Goal: Navigation & Orientation: Find specific page/section

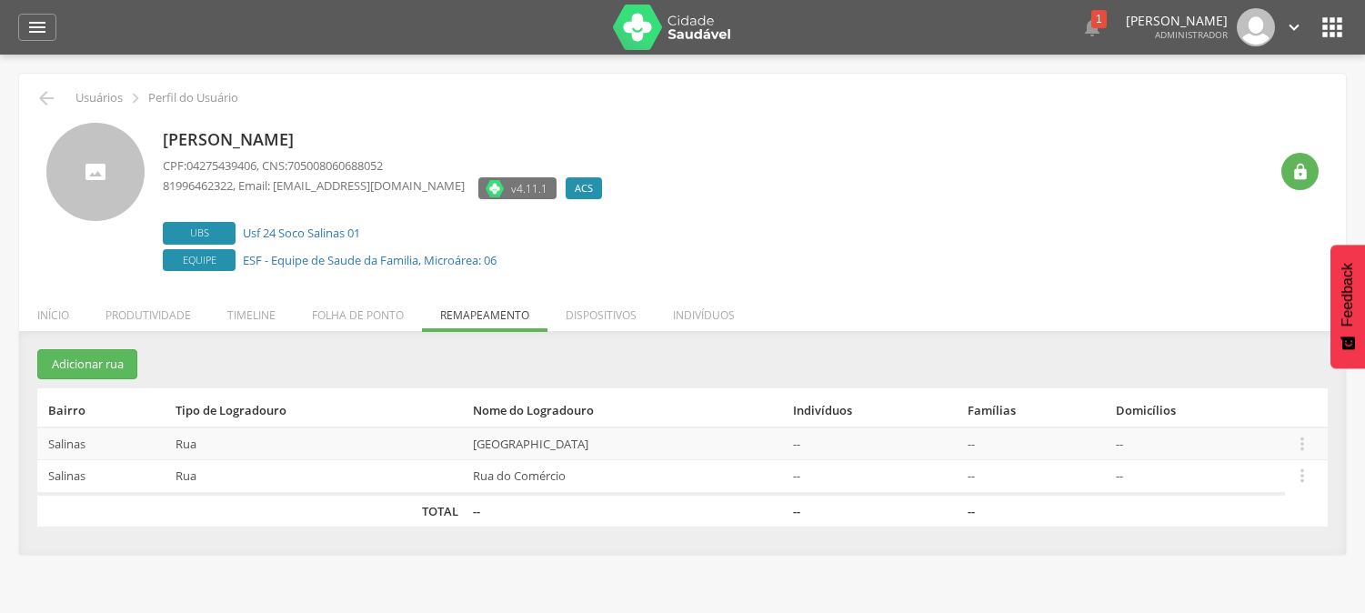
scroll to position [55, 0]
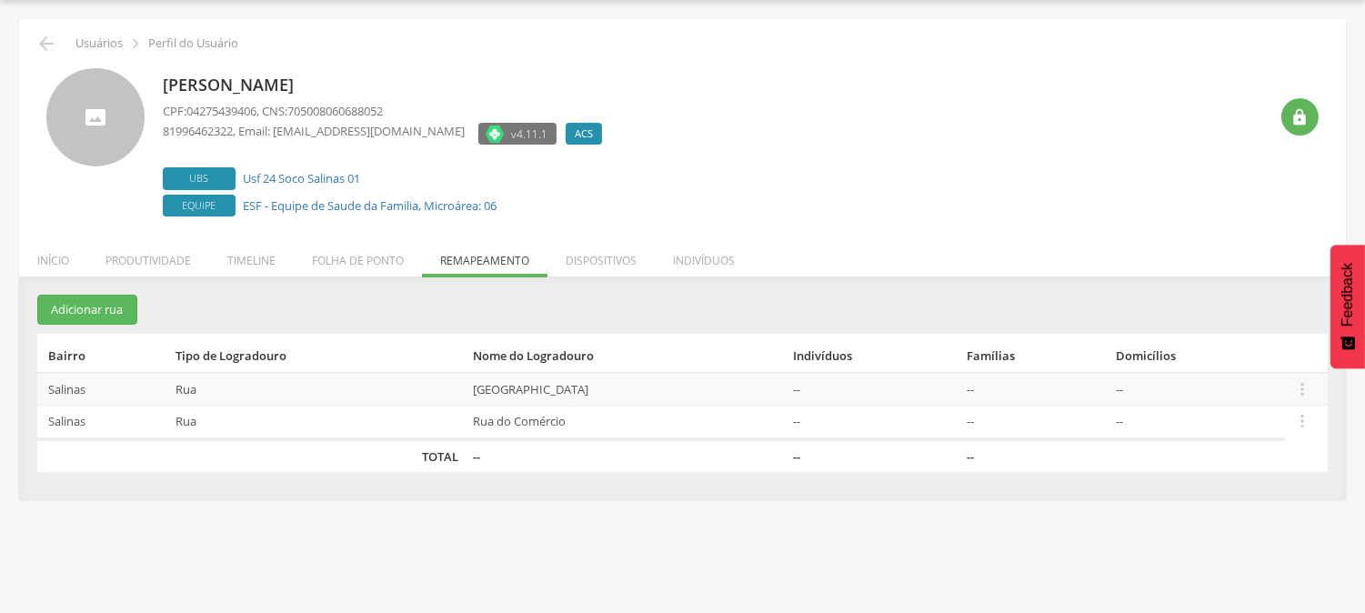
click at [496, 504] on div "**********" at bounding box center [682, 306] width 1365 height 613
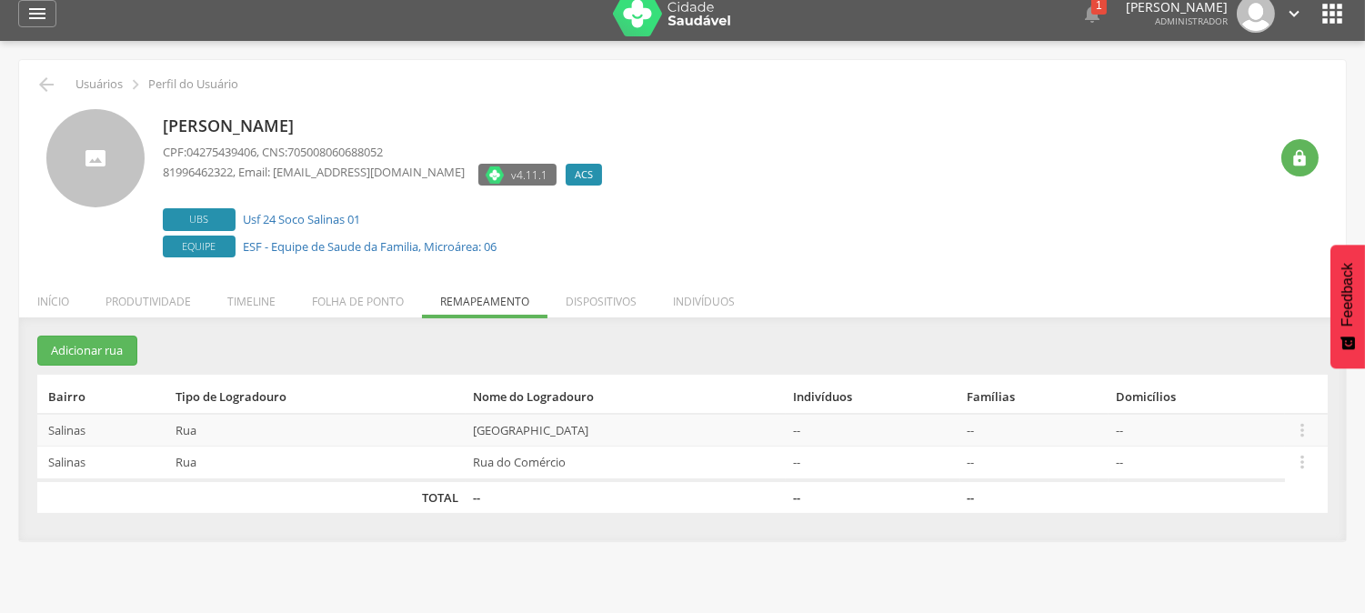
scroll to position [0, 0]
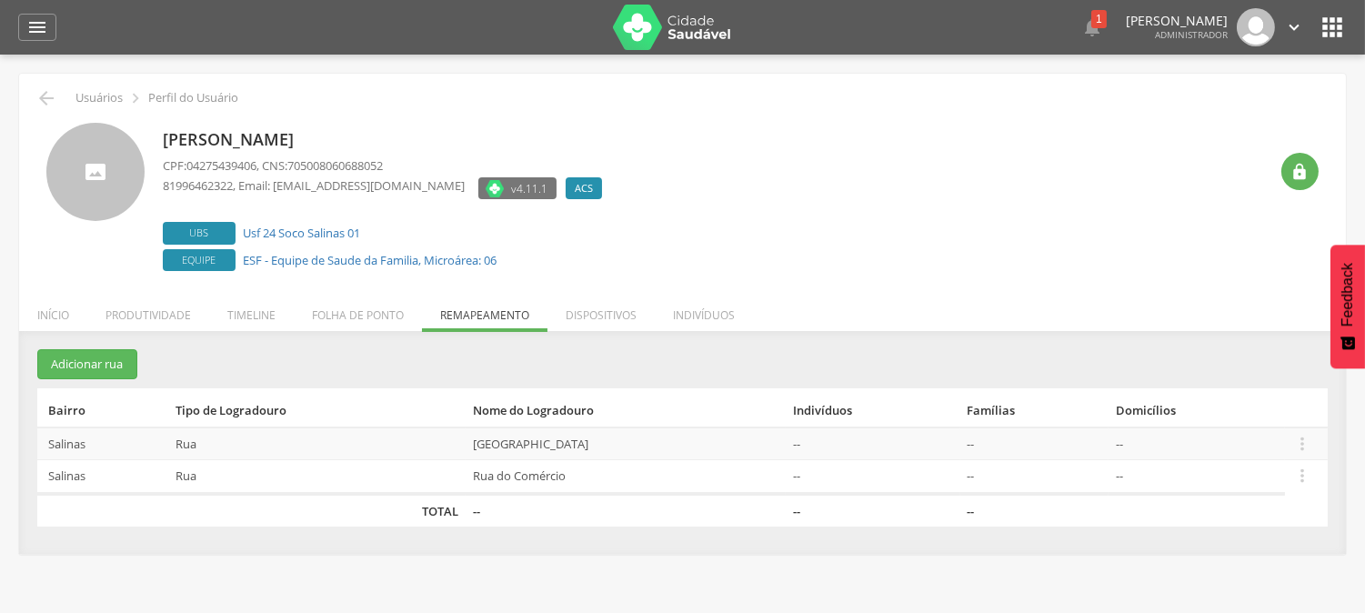
click at [6, 220] on div "**********" at bounding box center [682, 361] width 1365 height 613
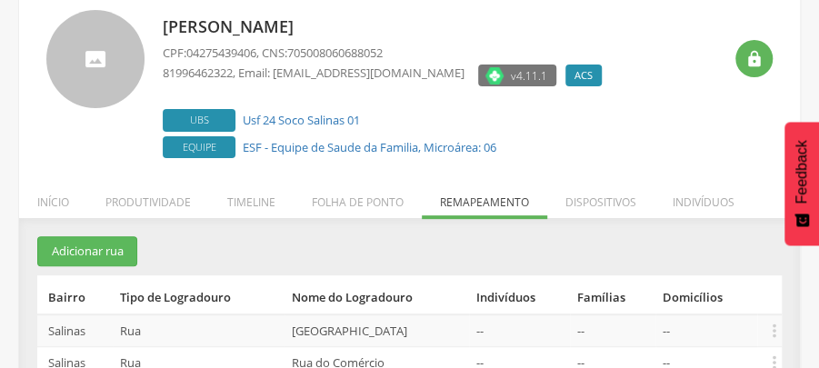
scroll to position [88, 0]
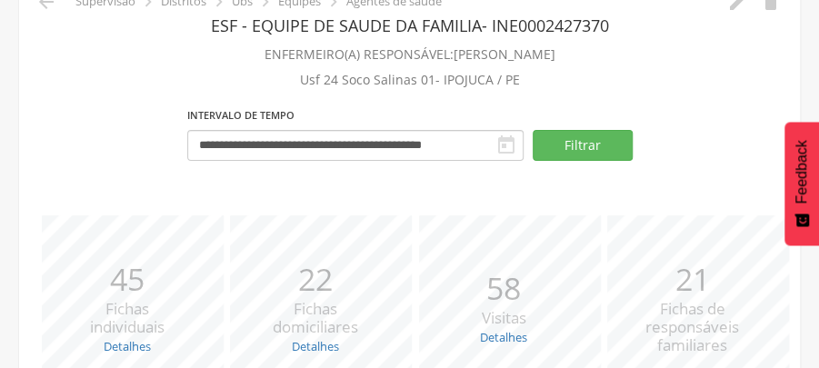
scroll to position [655, 0]
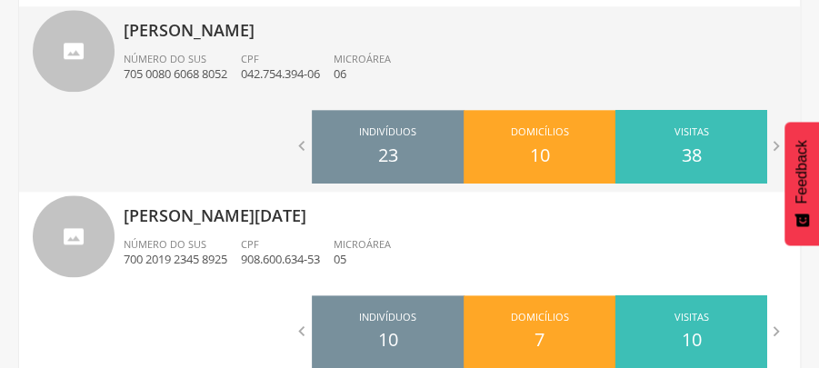
click at [160, 33] on p "[PERSON_NAME]" at bounding box center [455, 24] width 663 height 36
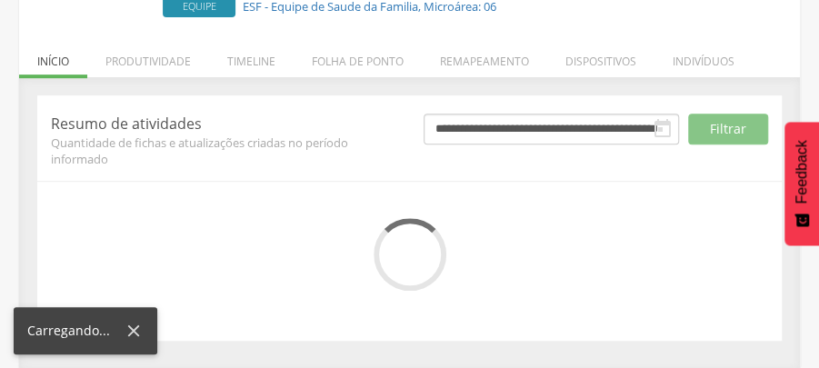
scroll to position [422, 0]
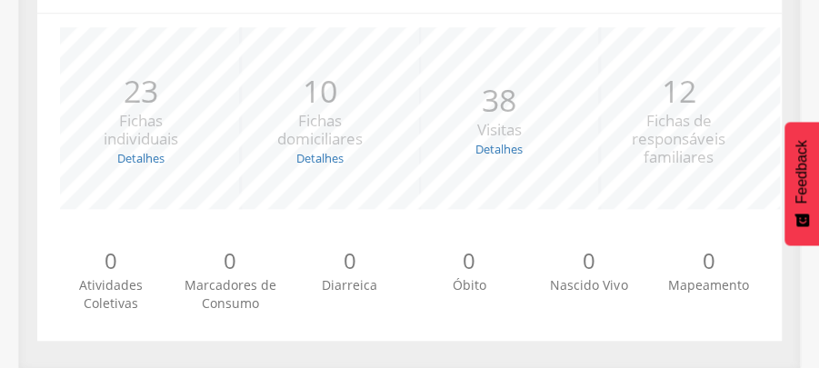
click at [24, 161] on div "**********" at bounding box center [410, 138] width 772 height 423
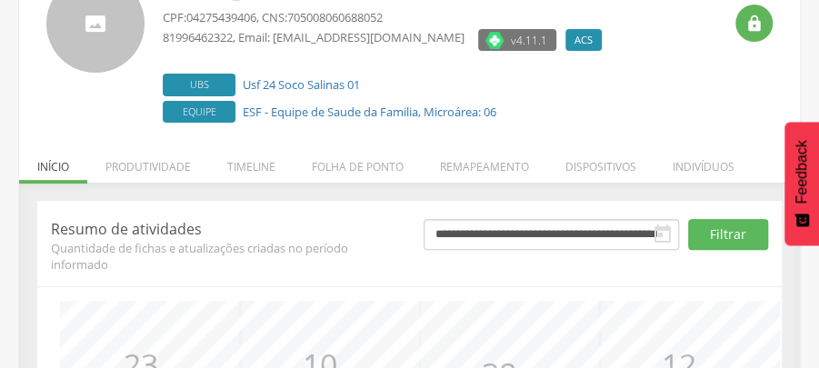
scroll to position [180, 0]
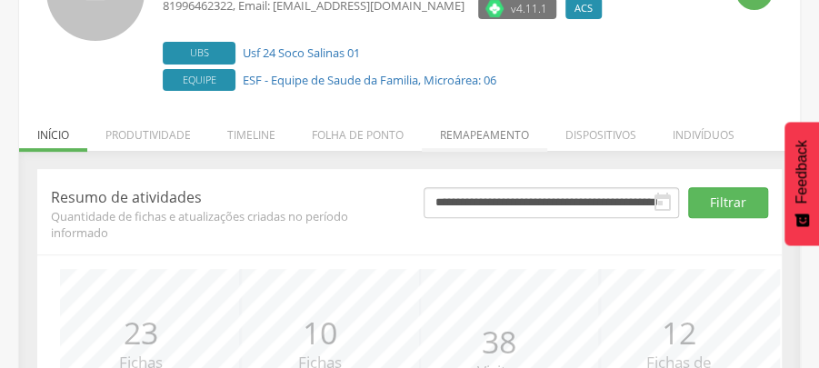
click at [467, 140] on li "Remapeamento" at bounding box center [484, 130] width 125 height 43
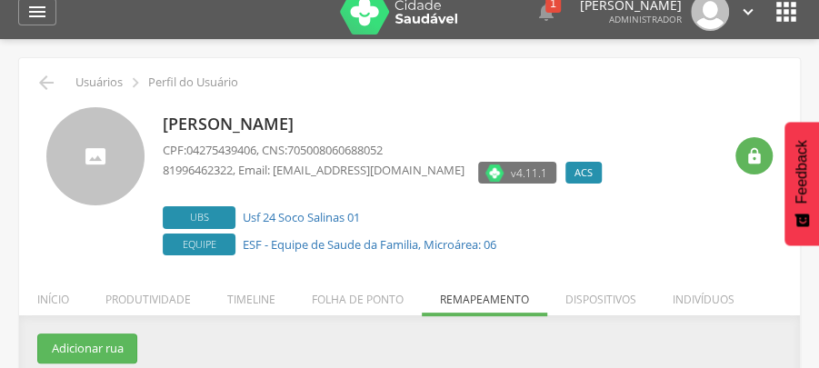
scroll to position [0, 0]
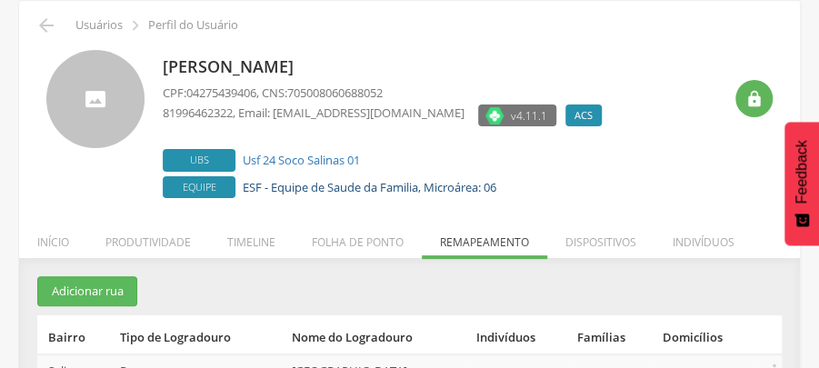
click at [420, 183] on div "Ubs Usf 24 Soco Salinas 01 Equipe ESF - Equipe de Saude da Familia, Microárea: …" at bounding box center [387, 173] width 448 height 49
click at [420, 183] on div " Usuários  Perfil do Usuário [PERSON_NAME] CPF: 04275439406 , CNS: 7050080606…" at bounding box center [409, 241] width 781 height 480
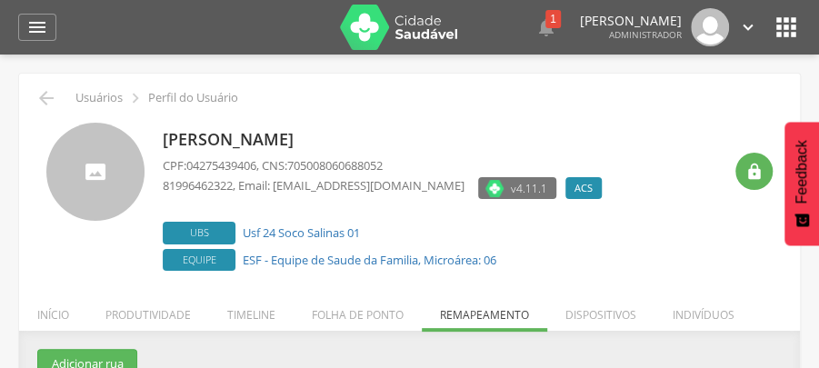
click at [789, 40] on icon "" at bounding box center [786, 27] width 29 height 29
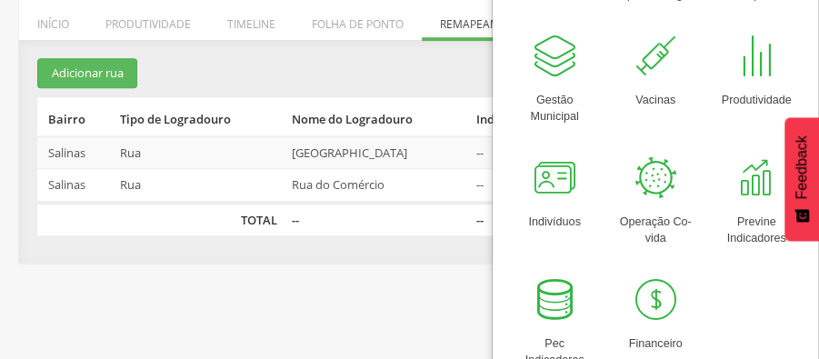
scroll to position [315, 0]
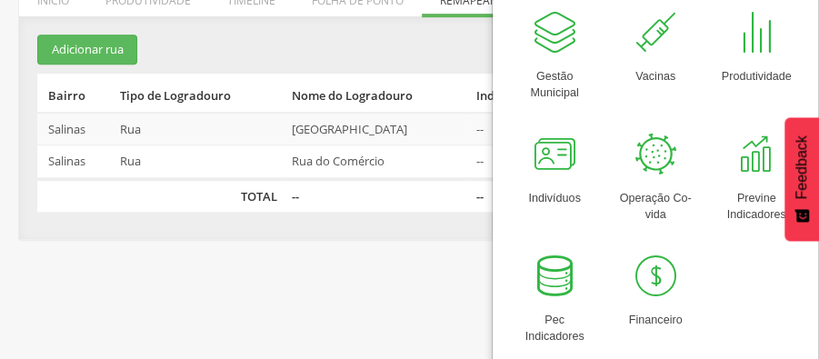
click at [268, 232] on div "**********" at bounding box center [409, 137] width 781 height 205
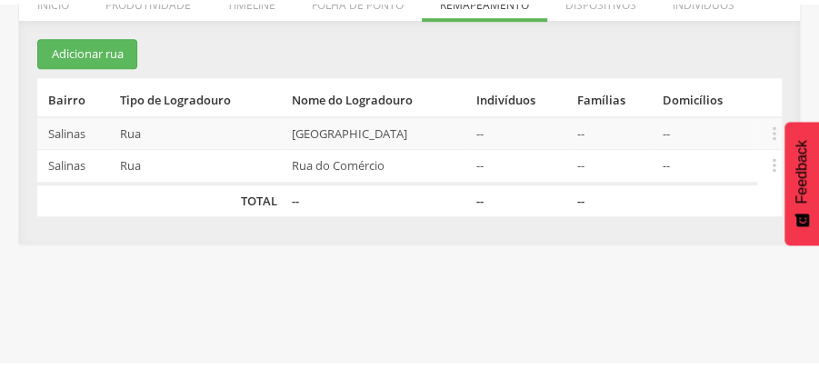
scroll to position [185, 0]
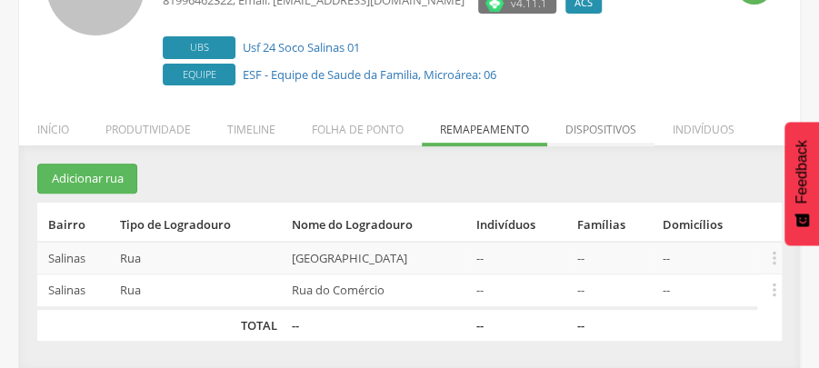
click at [604, 125] on li "Dispositivos" at bounding box center [600, 125] width 107 height 43
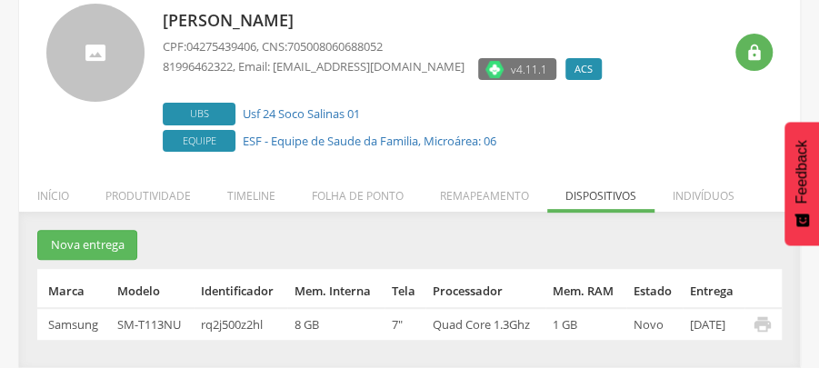
scroll to position [118, 0]
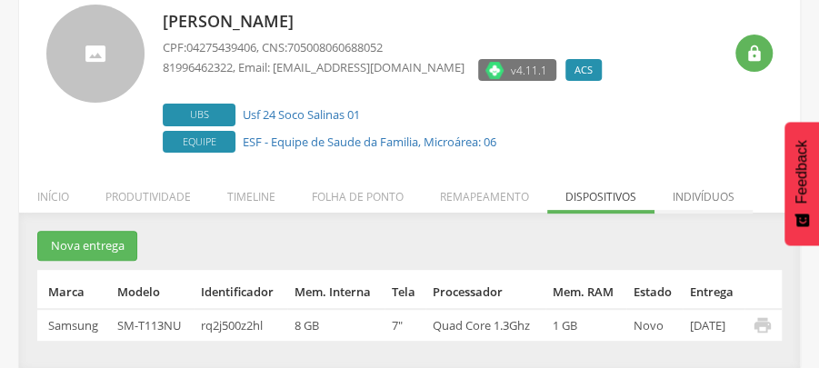
click at [698, 193] on li "Indivíduos" at bounding box center [704, 192] width 98 height 43
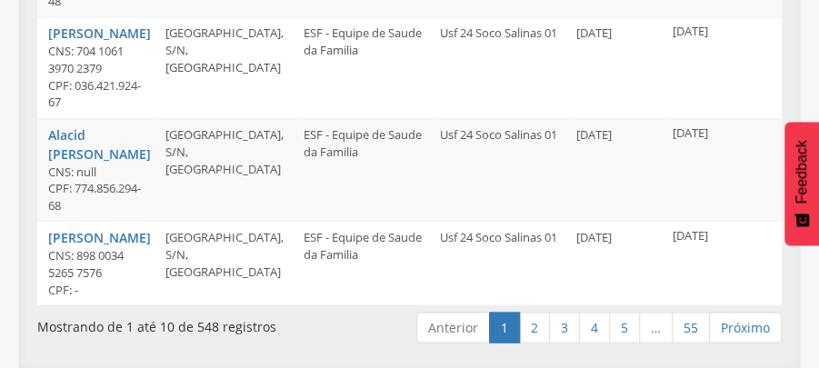
scroll to position [1300, 0]
click at [534, 335] on link "2" at bounding box center [534, 327] width 31 height 31
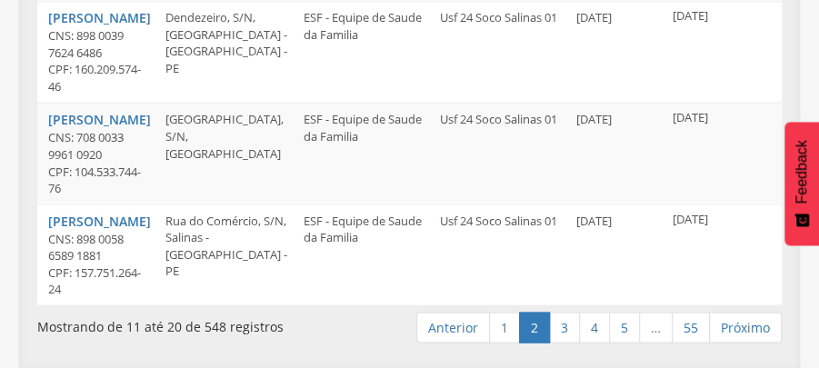
scroll to position [1385, 0]
click at [569, 333] on link "3" at bounding box center [564, 327] width 31 height 31
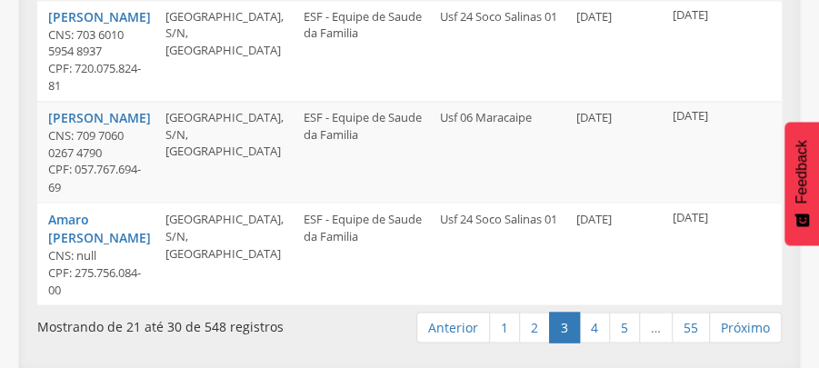
scroll to position [1373, 0]
click at [600, 325] on link "4" at bounding box center [594, 327] width 31 height 31
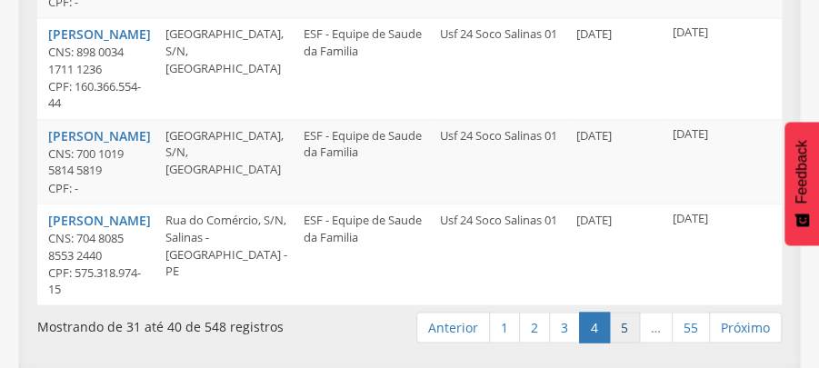
click at [627, 333] on link "5" at bounding box center [624, 327] width 31 height 31
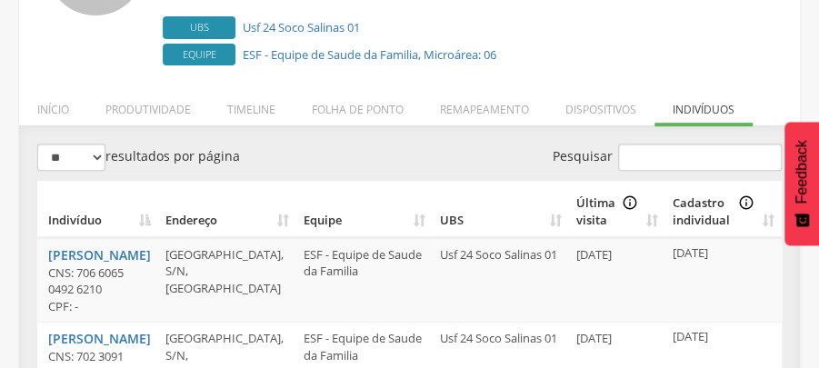
scroll to position [235, 0]
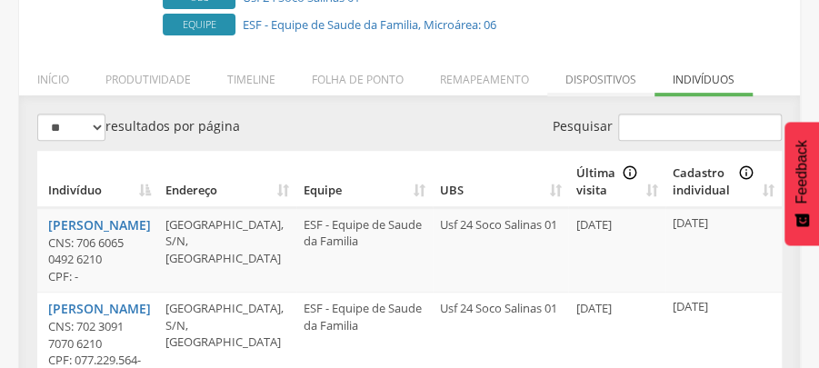
click at [584, 71] on li "Dispositivos" at bounding box center [600, 75] width 107 height 43
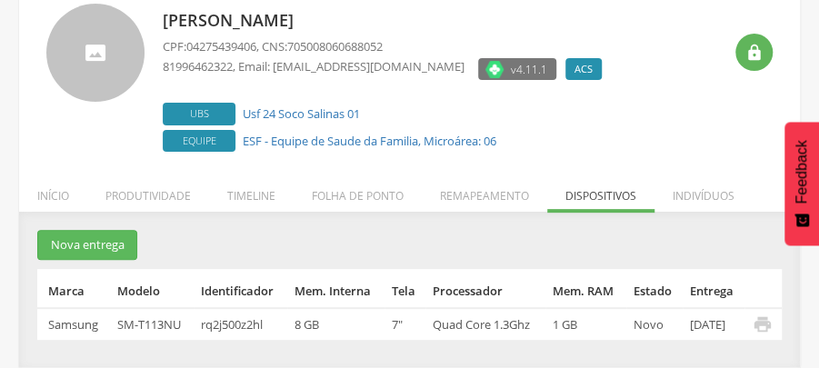
scroll to position [118, 0]
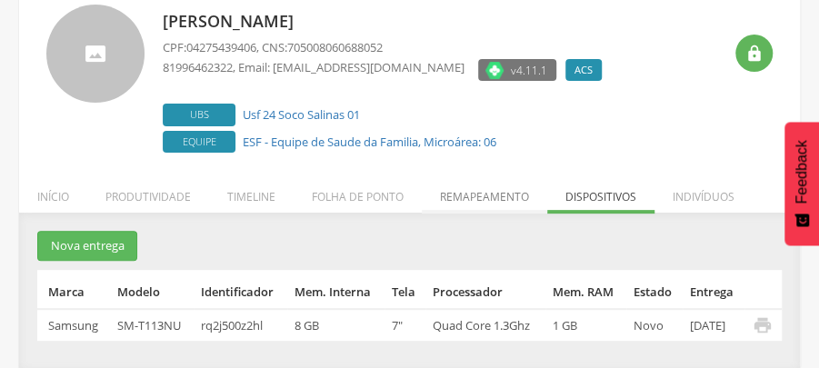
click at [462, 197] on li "Remapeamento" at bounding box center [484, 192] width 125 height 43
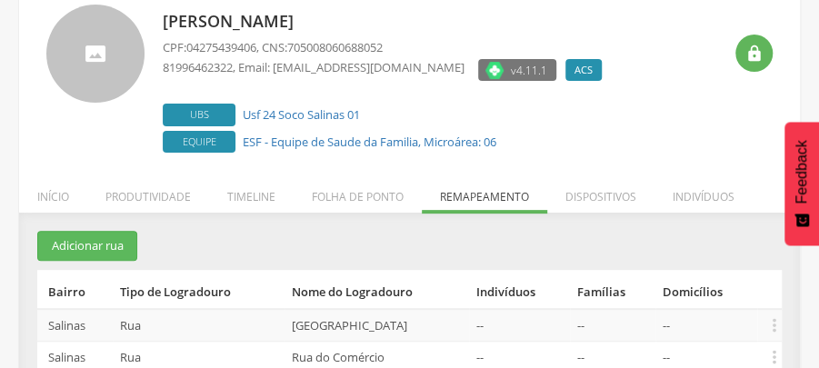
scroll to position [185, 0]
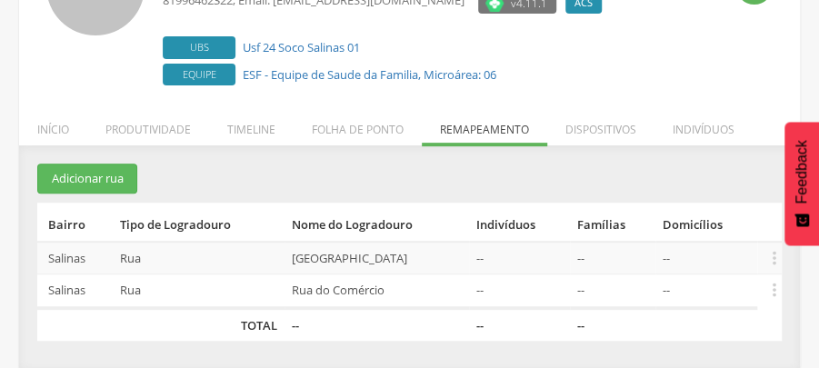
click at [406, 342] on div "**********" at bounding box center [409, 266] width 781 height 205
drag, startPoint x: 671, startPoint y: 306, endPoint x: 702, endPoint y: 304, distance: 31.0
click at [702, 304] on table "Bairro Tipo de Logradouro Nome do Logradouro Indivíduos Famílias Domicílios Sal…" at bounding box center [409, 272] width 745 height 138
click at [702, 304] on td "--" at bounding box center [707, 292] width 102 height 34
click at [680, 320] on td "--" at bounding box center [663, 325] width 187 height 34
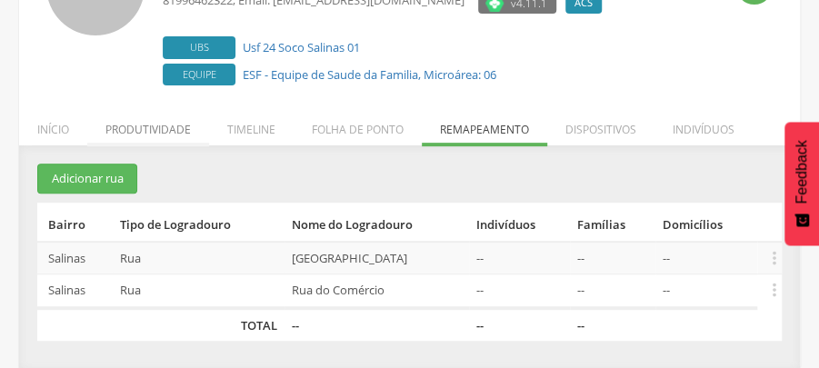
click at [138, 135] on li "Produtividade" at bounding box center [148, 125] width 122 height 43
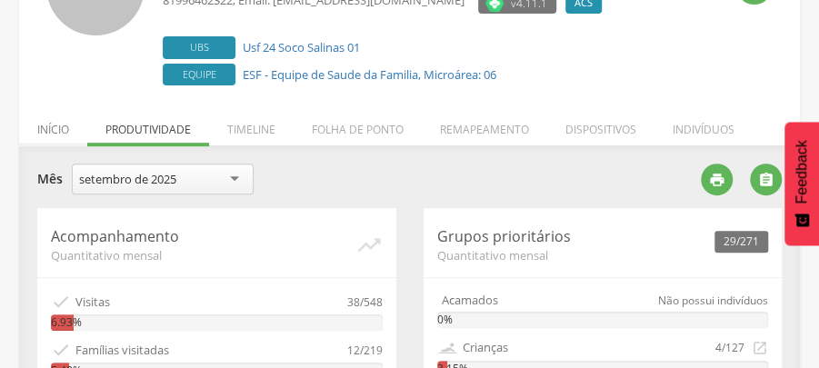
click at [49, 136] on li "Início" at bounding box center [53, 125] width 68 height 43
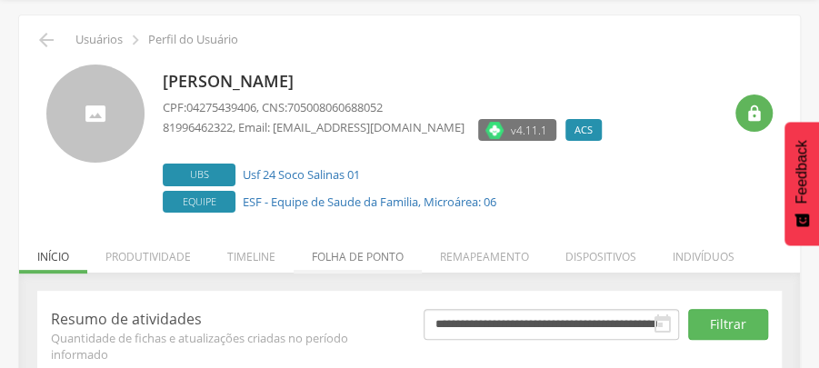
scroll to position [83, 0]
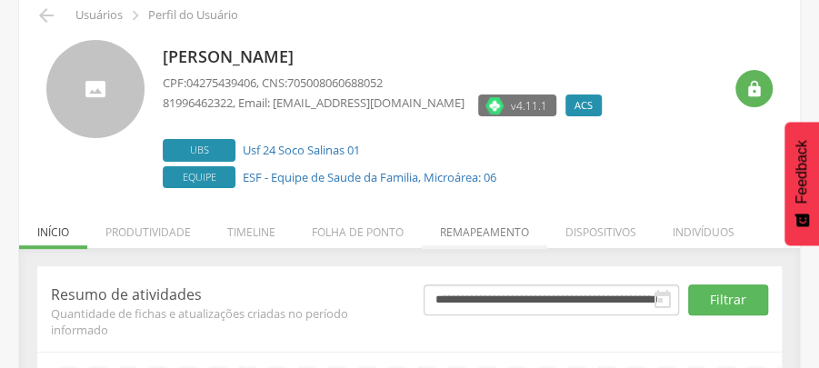
click at [487, 238] on li "Remapeamento" at bounding box center [484, 227] width 125 height 43
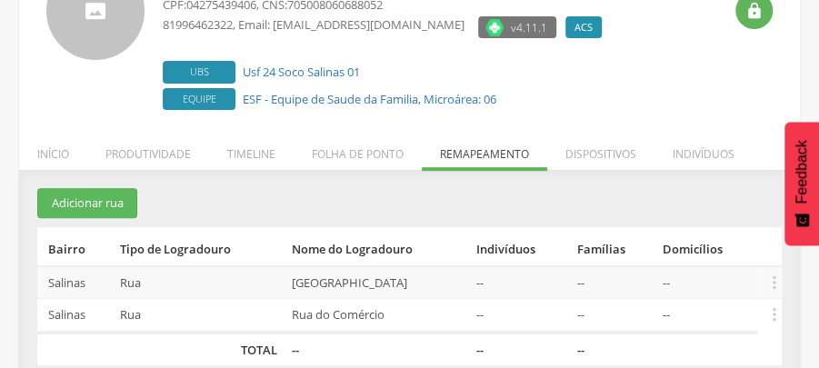
scroll to position [185, 0]
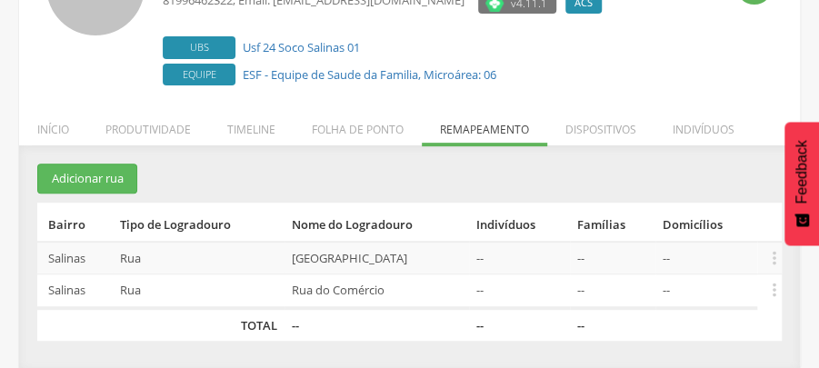
click at [281, 169] on section "Adicionar rua Bairro Tipo de Logradouro Nome do Logradouro Indivíduos Famílias …" at bounding box center [409, 252] width 745 height 177
click at [346, 137] on li "Folha de ponto" at bounding box center [358, 125] width 128 height 43
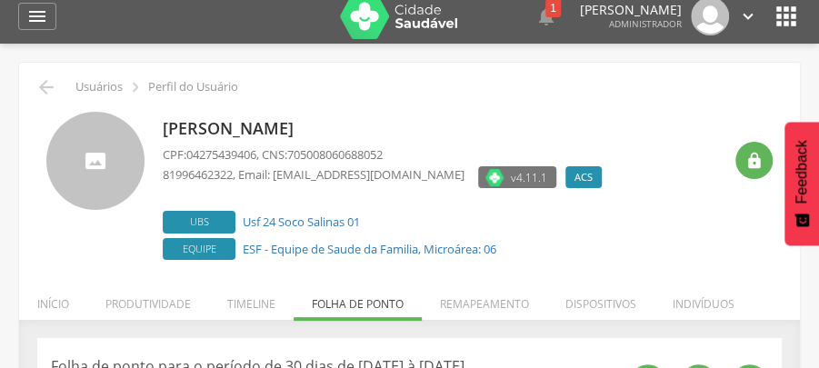
scroll to position [0, 0]
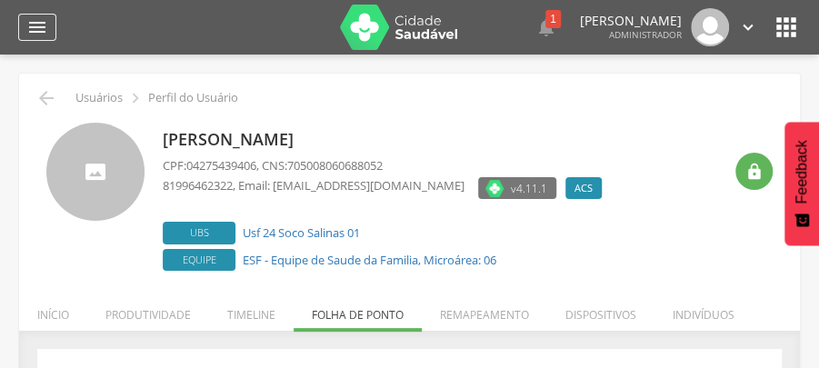
click at [39, 28] on icon "" at bounding box center [37, 27] width 22 height 22
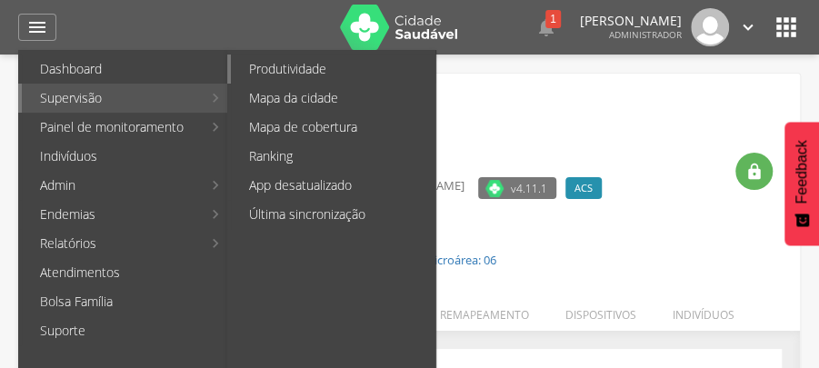
click at [285, 73] on link "Produtividade" at bounding box center [333, 69] width 205 height 29
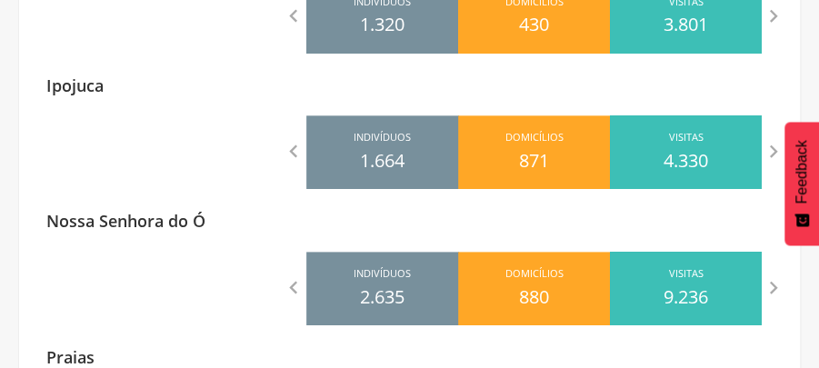
scroll to position [969, 0]
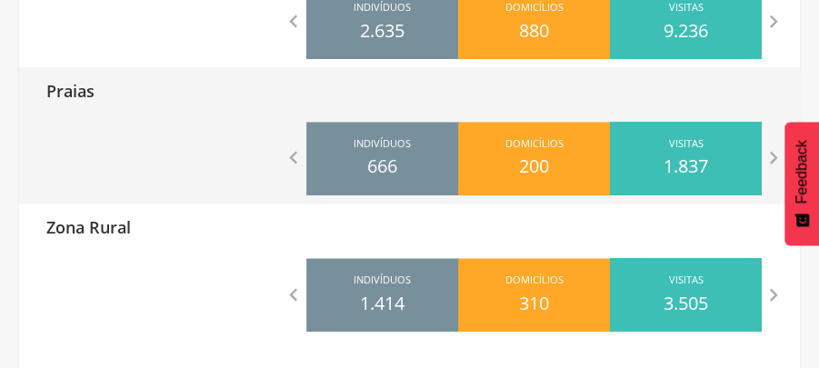
click at [195, 103] on div "Praias" at bounding box center [409, 89] width 781 height 45
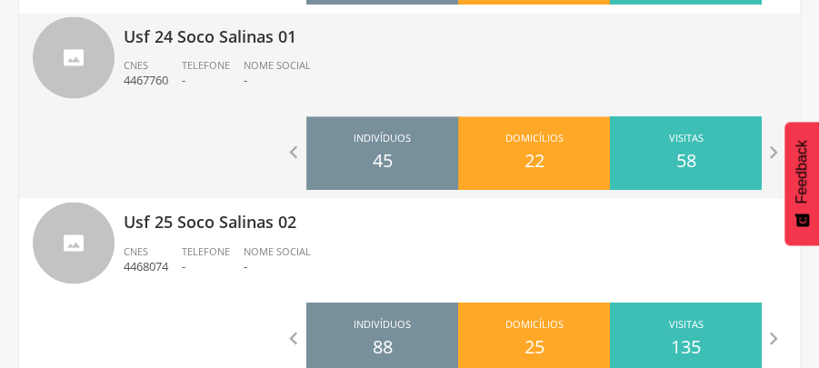
scroll to position [969, 0]
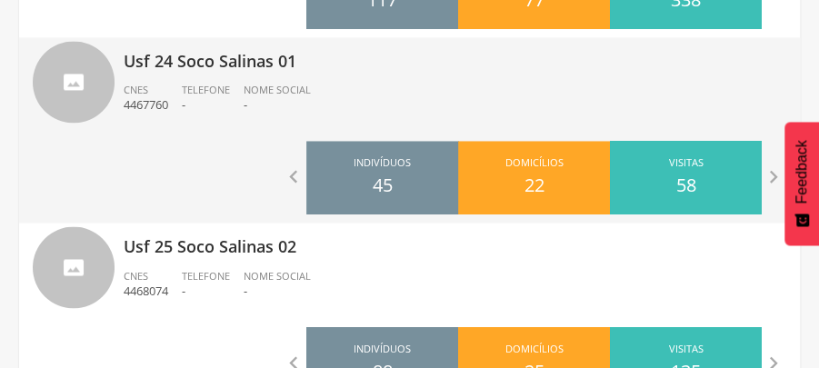
click at [225, 119] on li "Telefone -" at bounding box center [213, 103] width 62 height 40
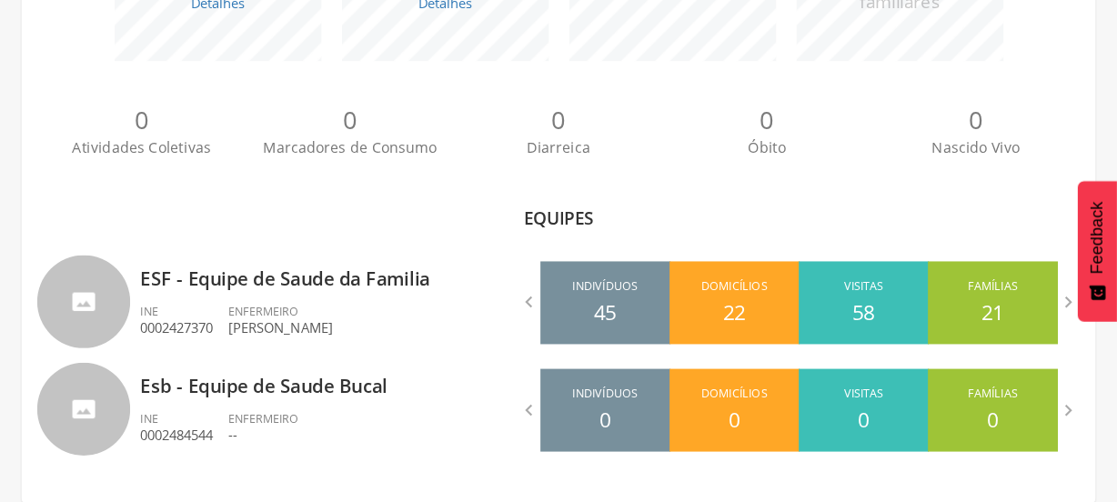
scroll to position [355, 0]
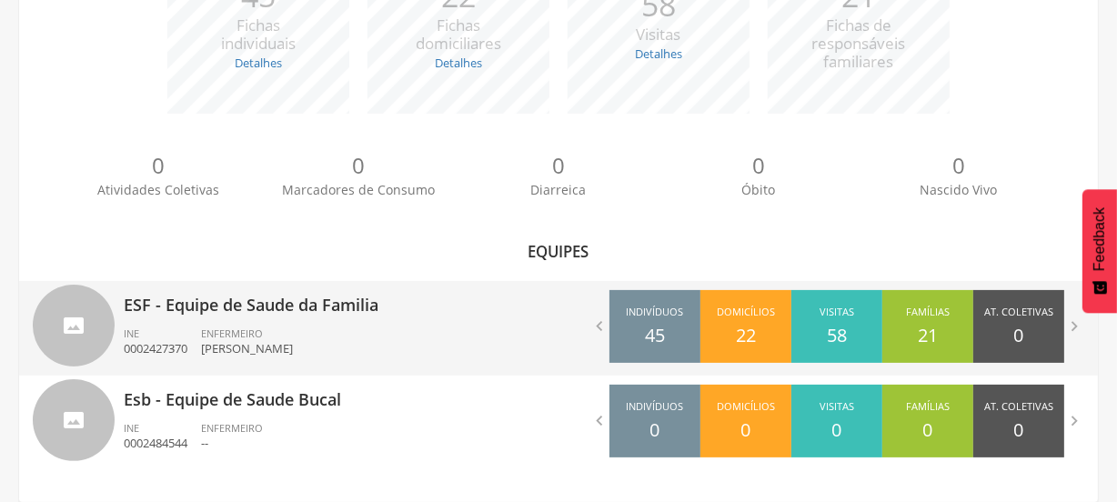
click at [412, 308] on p "ESF - Equipe de Saude da Familia" at bounding box center [334, 299] width 421 height 36
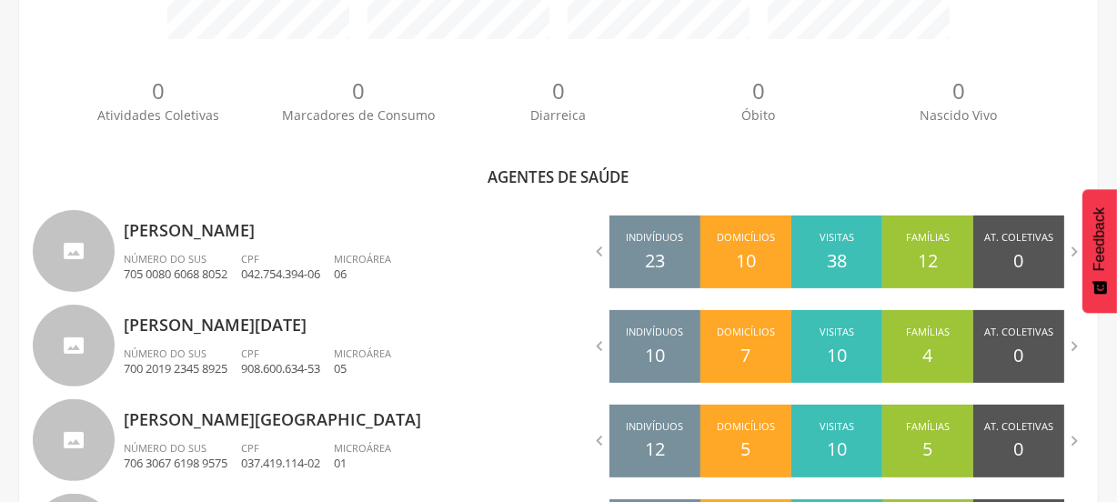
scroll to position [487, 0]
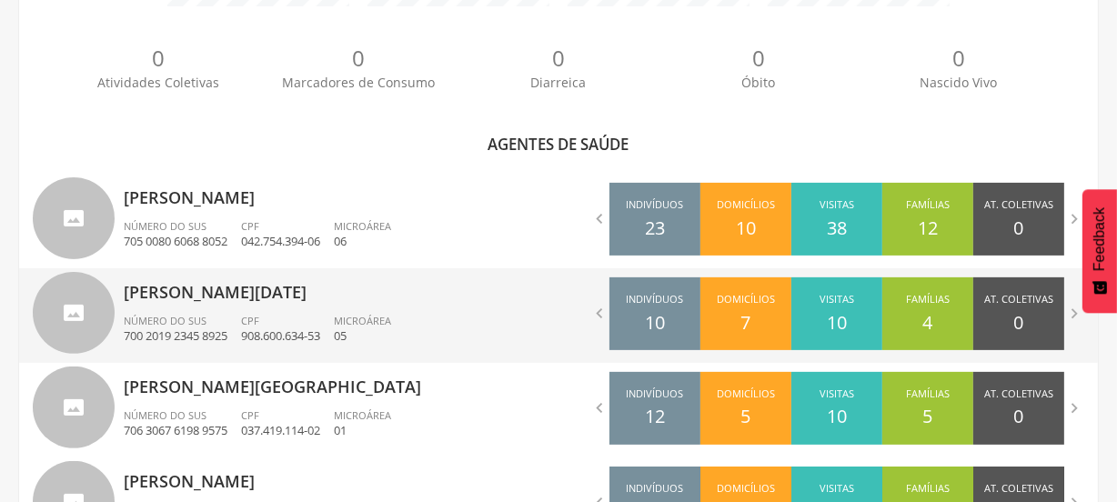
click at [205, 294] on p "[PERSON_NAME][DATE]" at bounding box center [334, 286] width 421 height 36
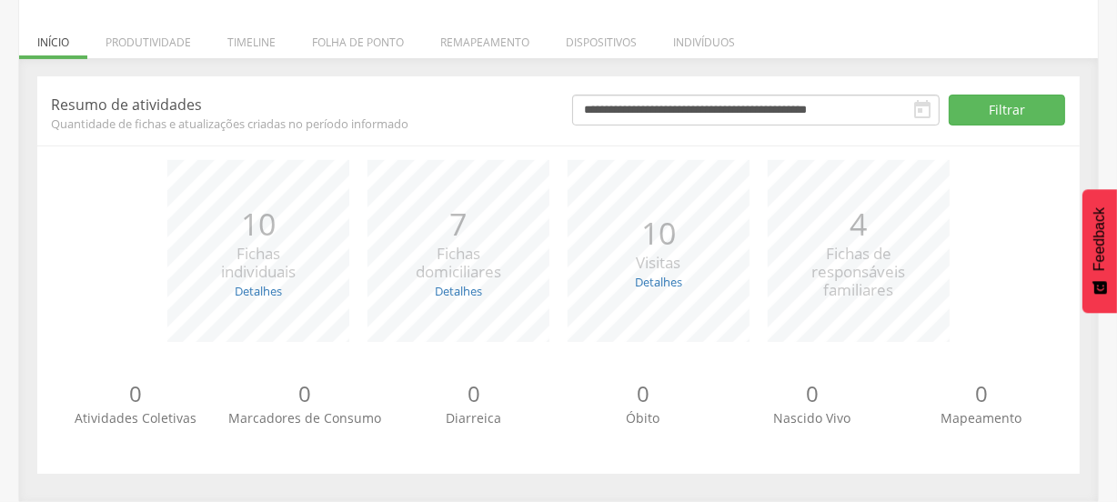
scroll to position [239, 0]
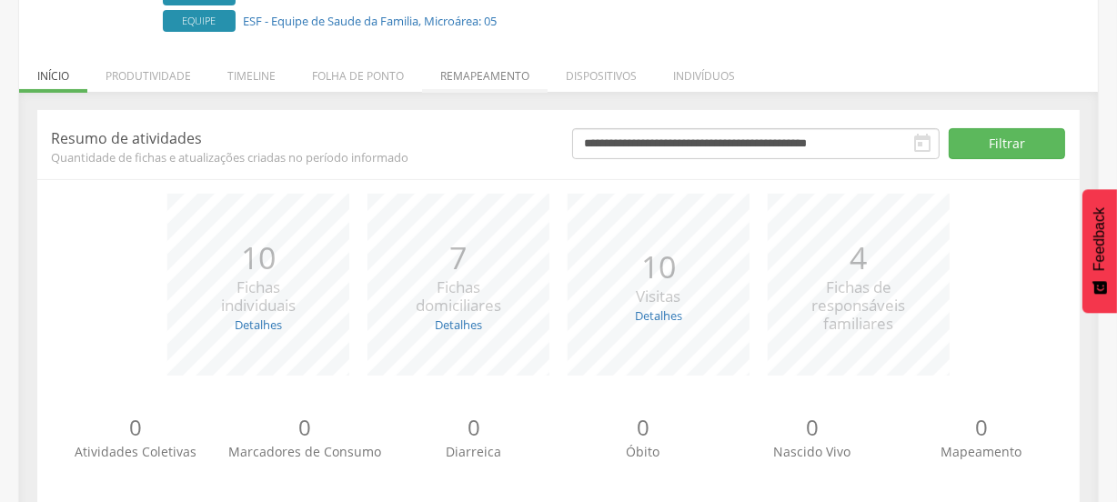
click at [505, 75] on li "Remapeamento" at bounding box center [484, 71] width 125 height 43
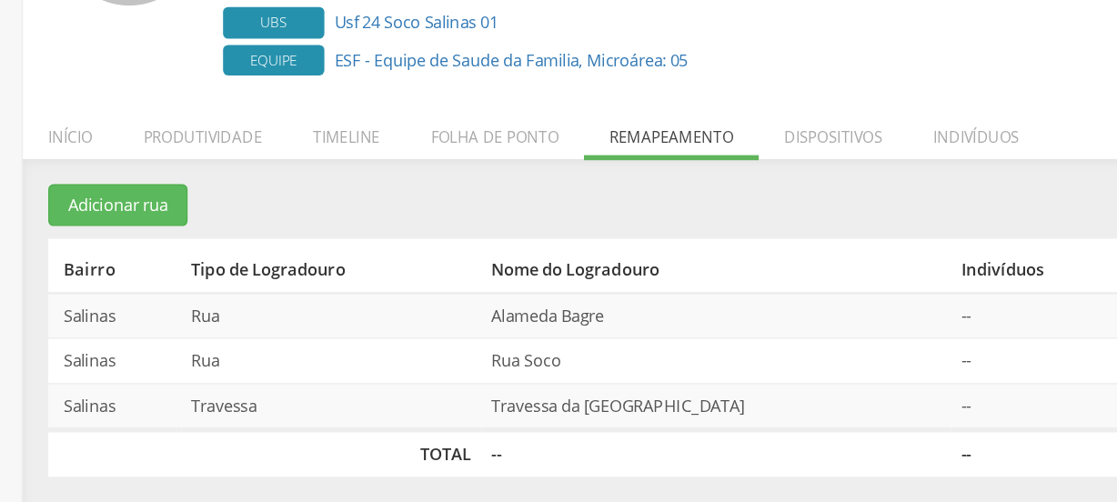
scroll to position [84, 0]
